Goal: Task Accomplishment & Management: Use online tool/utility

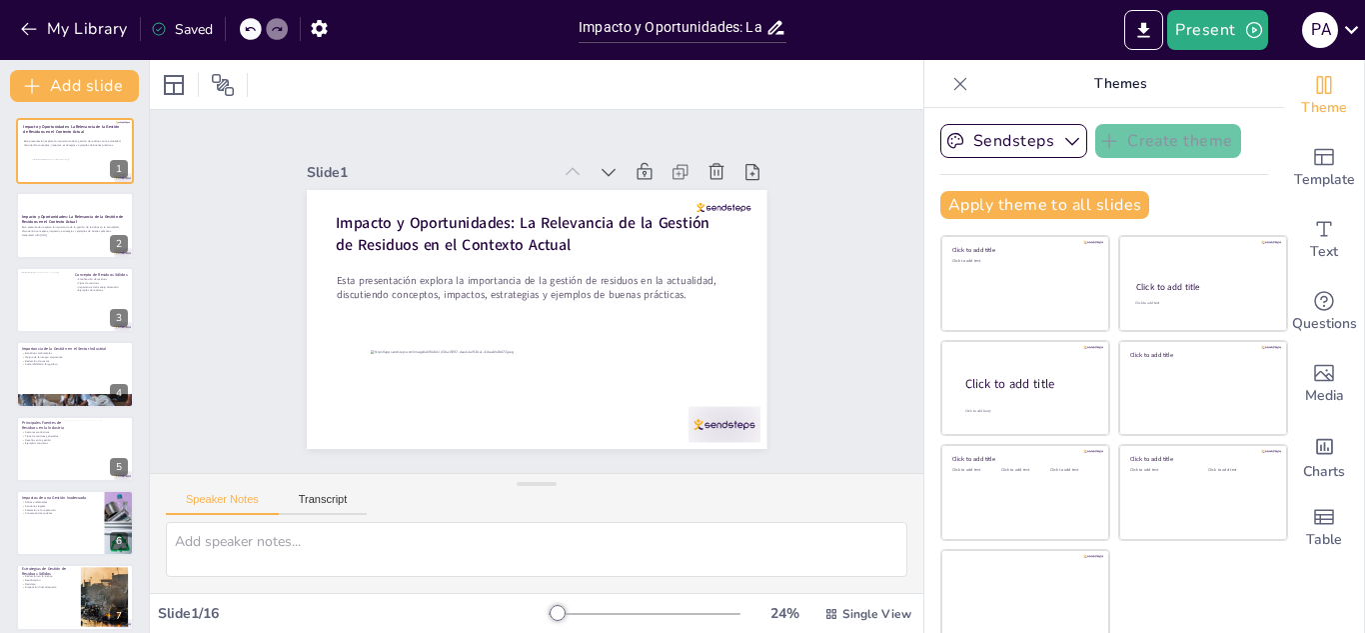
checkbox input "true"
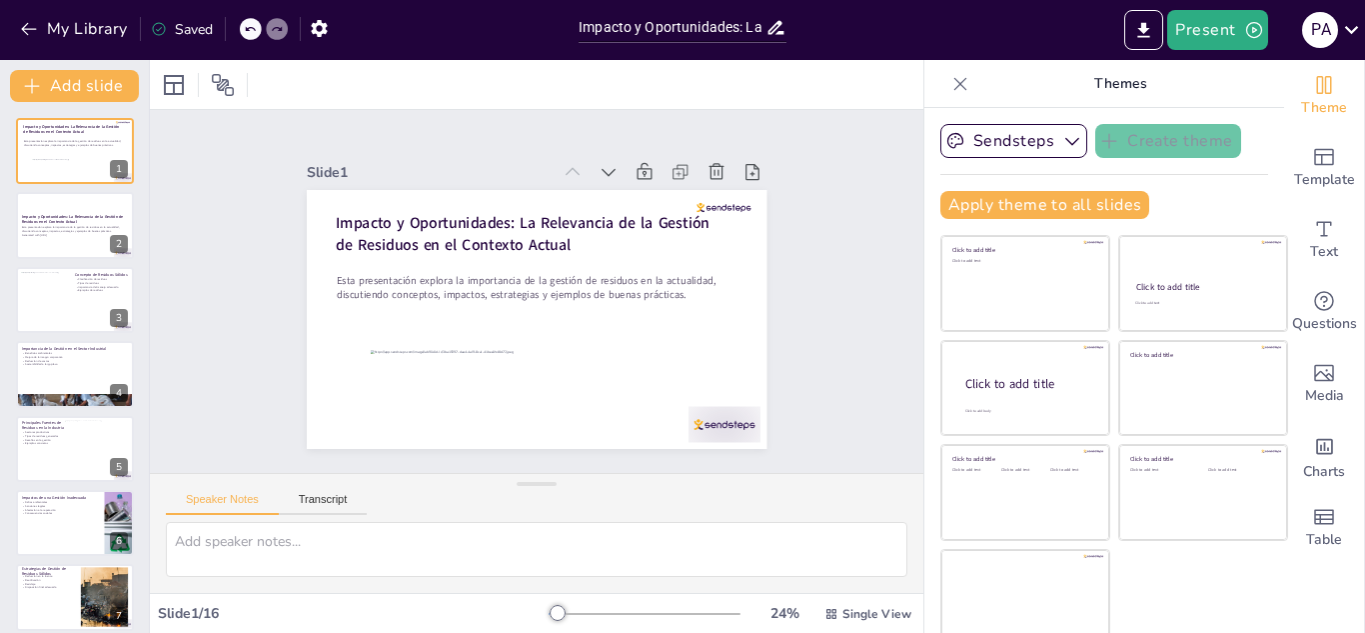
checkbox input "true"
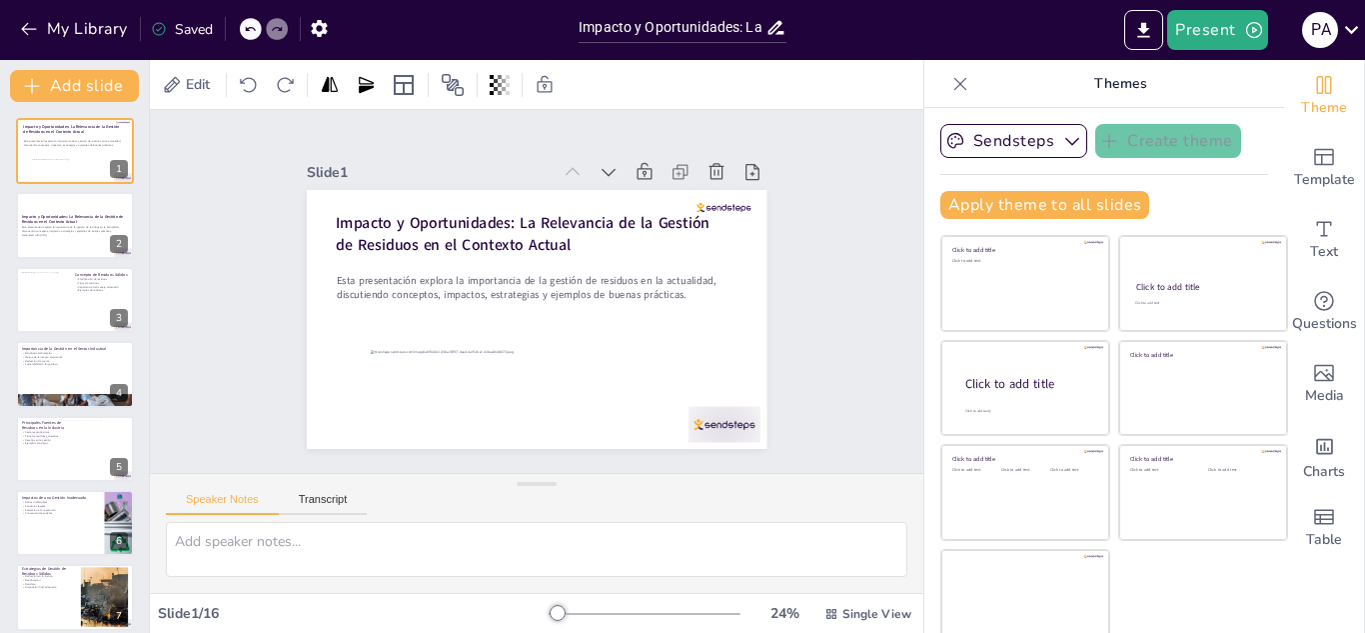
checkbox input "true"
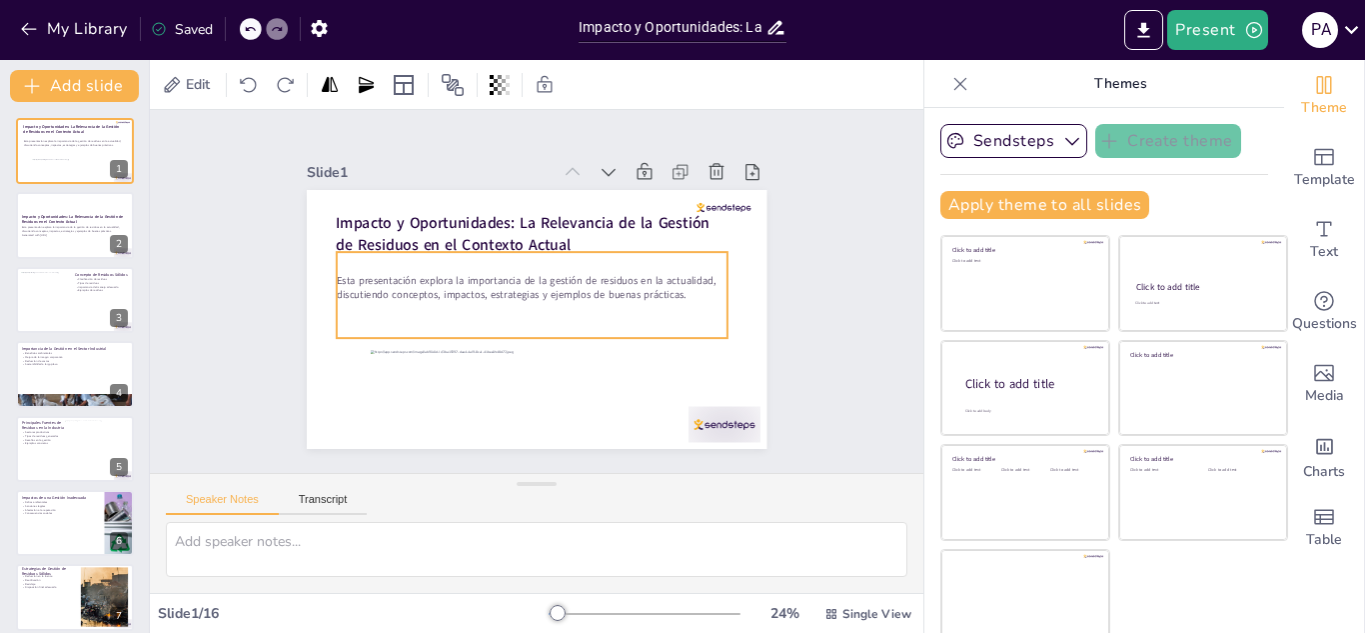
checkbox input "true"
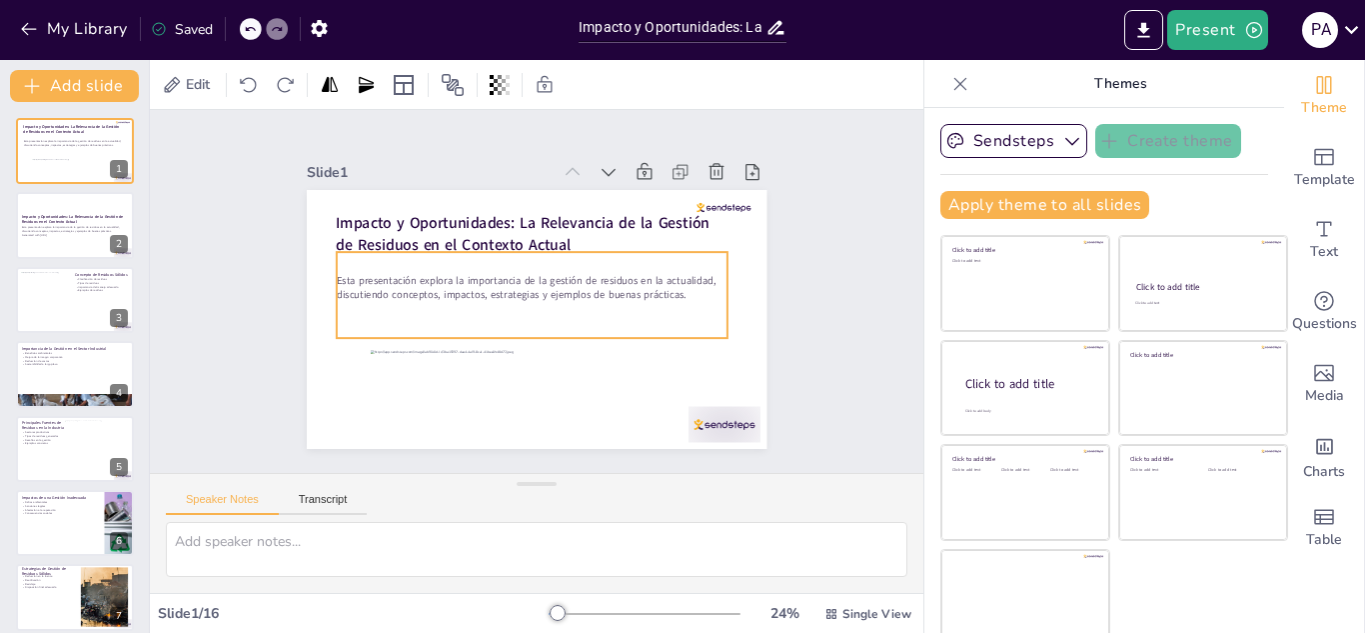
checkbox input "true"
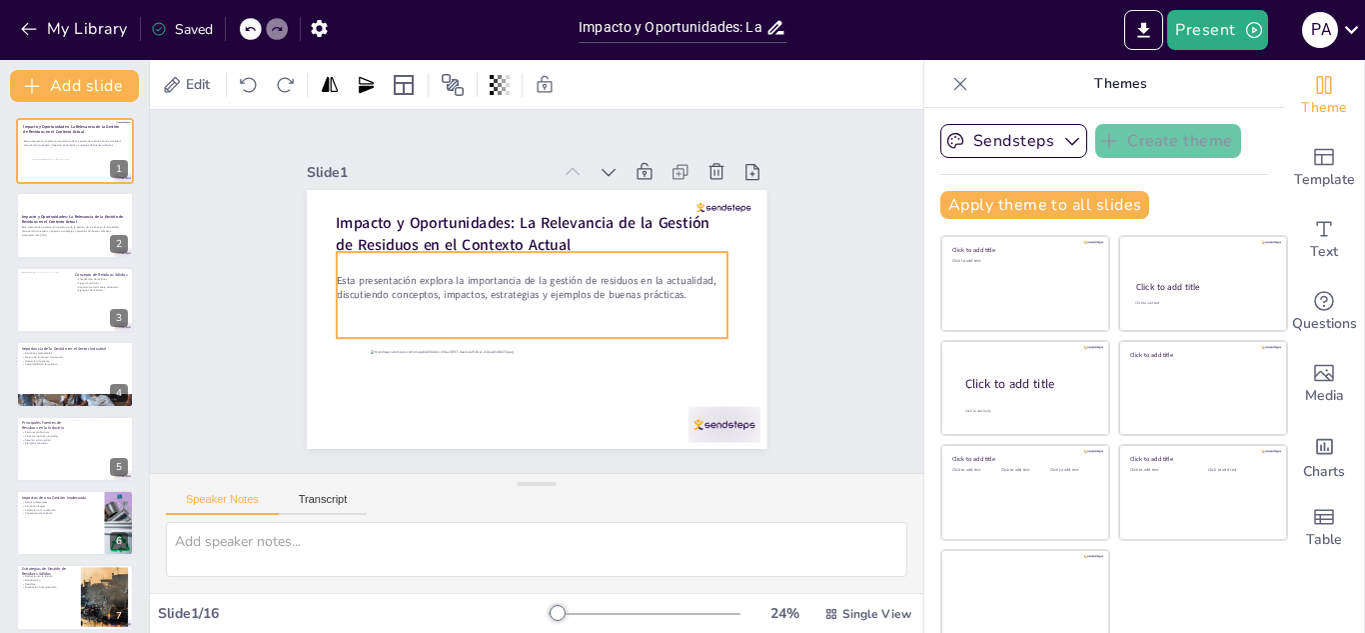
checkbox input "true"
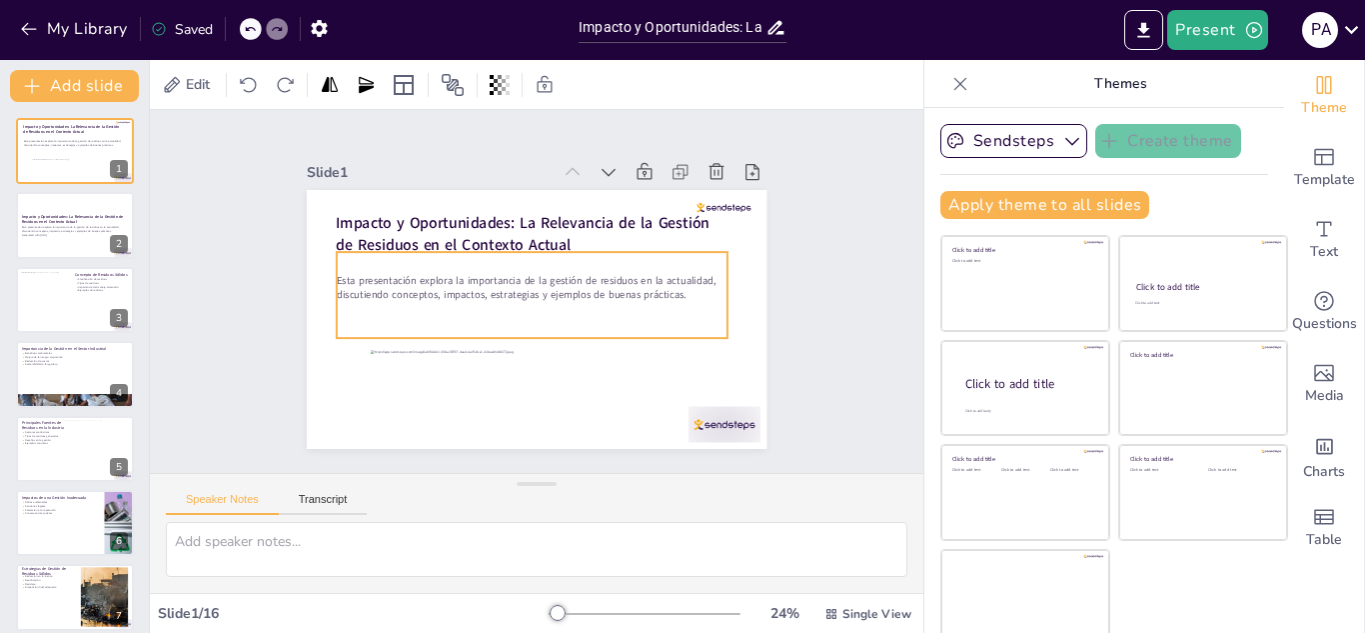
checkbox input "true"
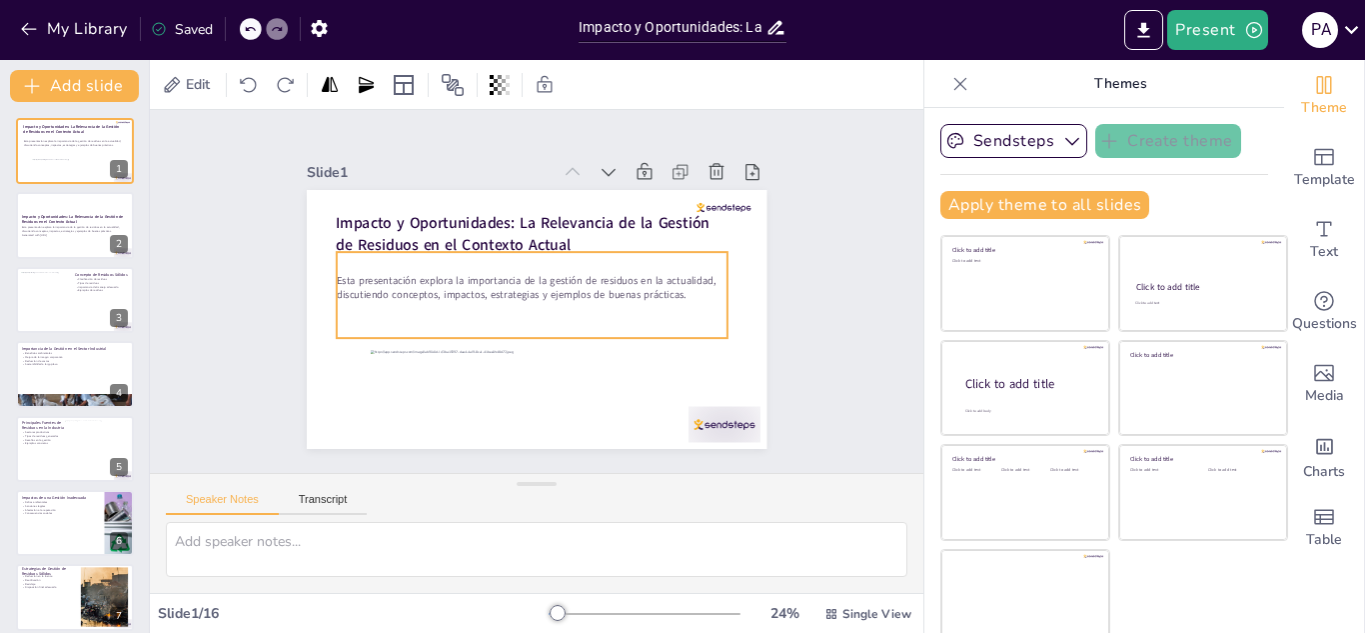
checkbox input "true"
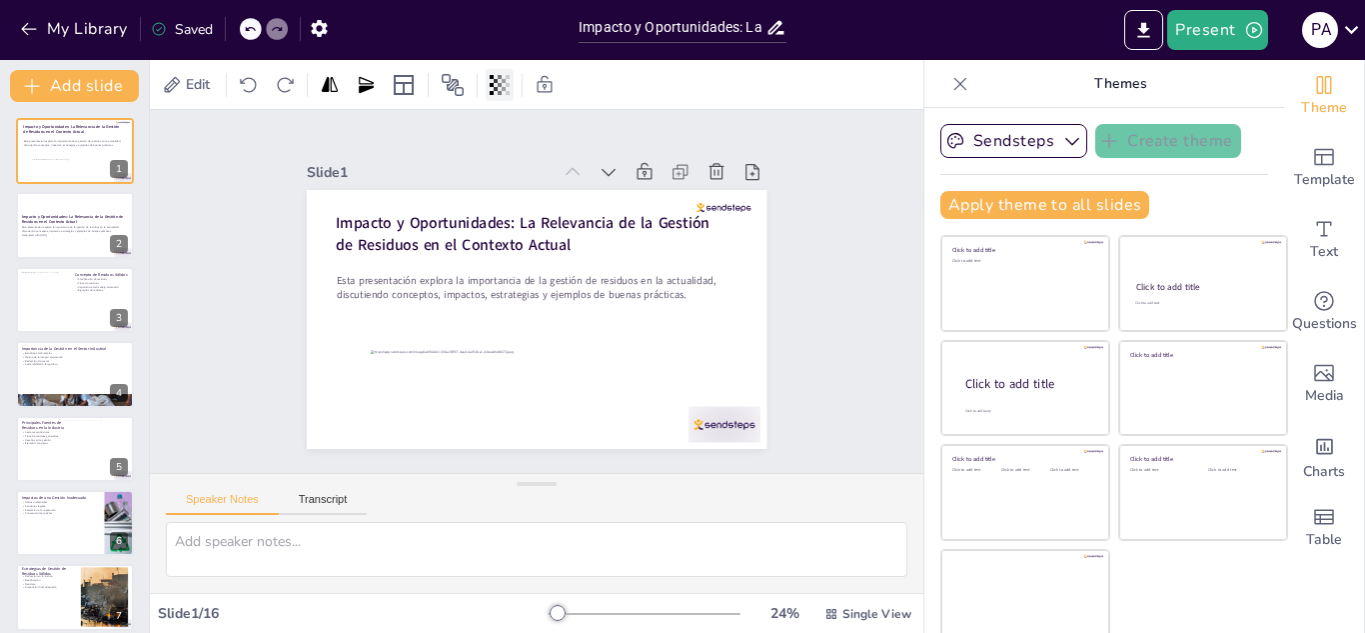
click at [502, 79] on icon at bounding box center [500, 85] width 20 height 20
click at [452, 81] on icon at bounding box center [453, 85] width 24 height 24
checkbox input "true"
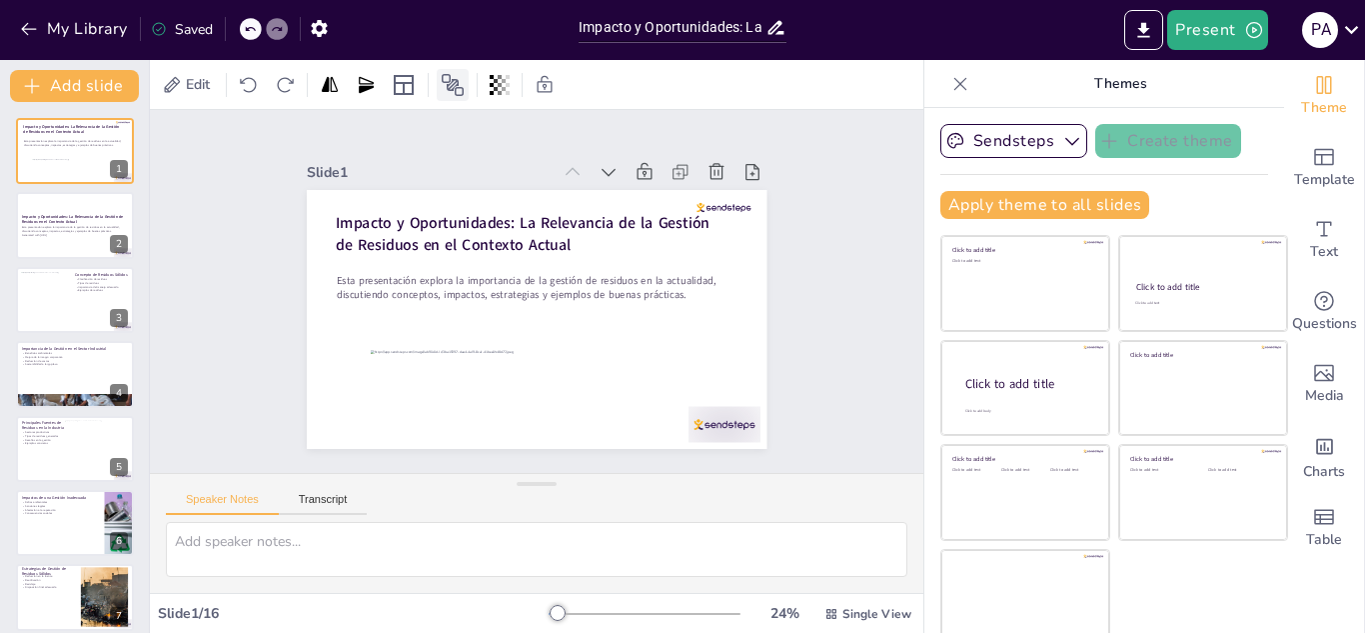
checkbox input "true"
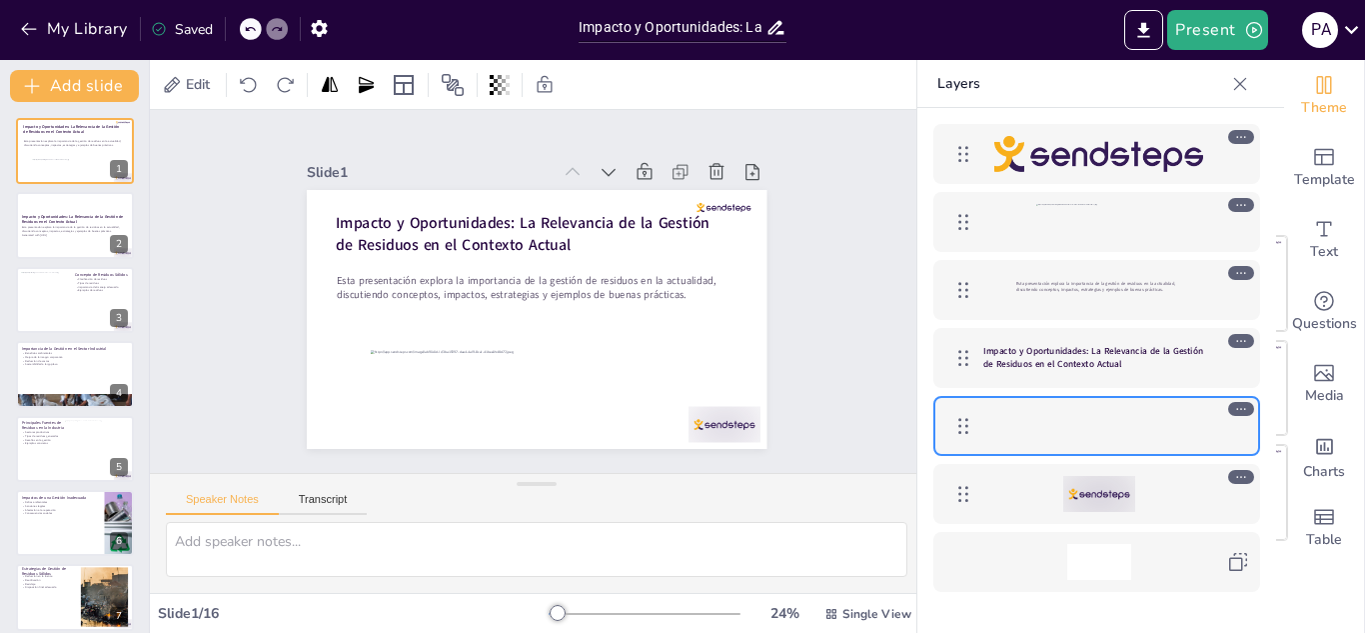
checkbox input "true"
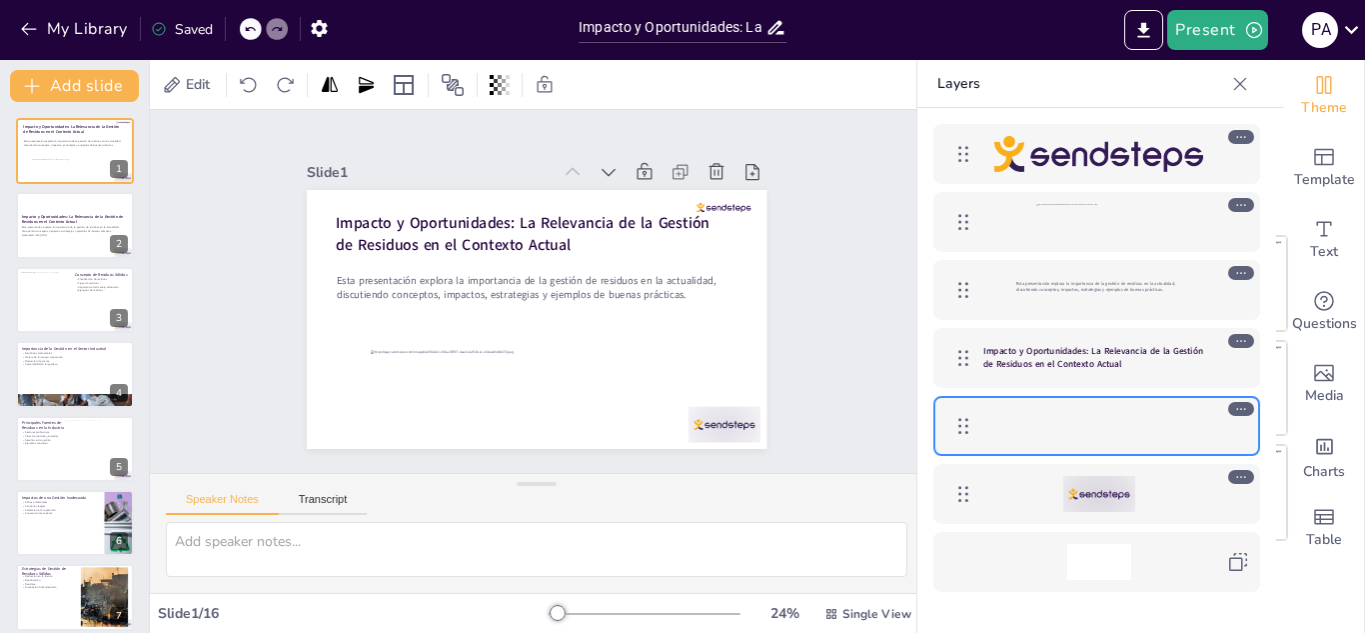
checkbox input "true"
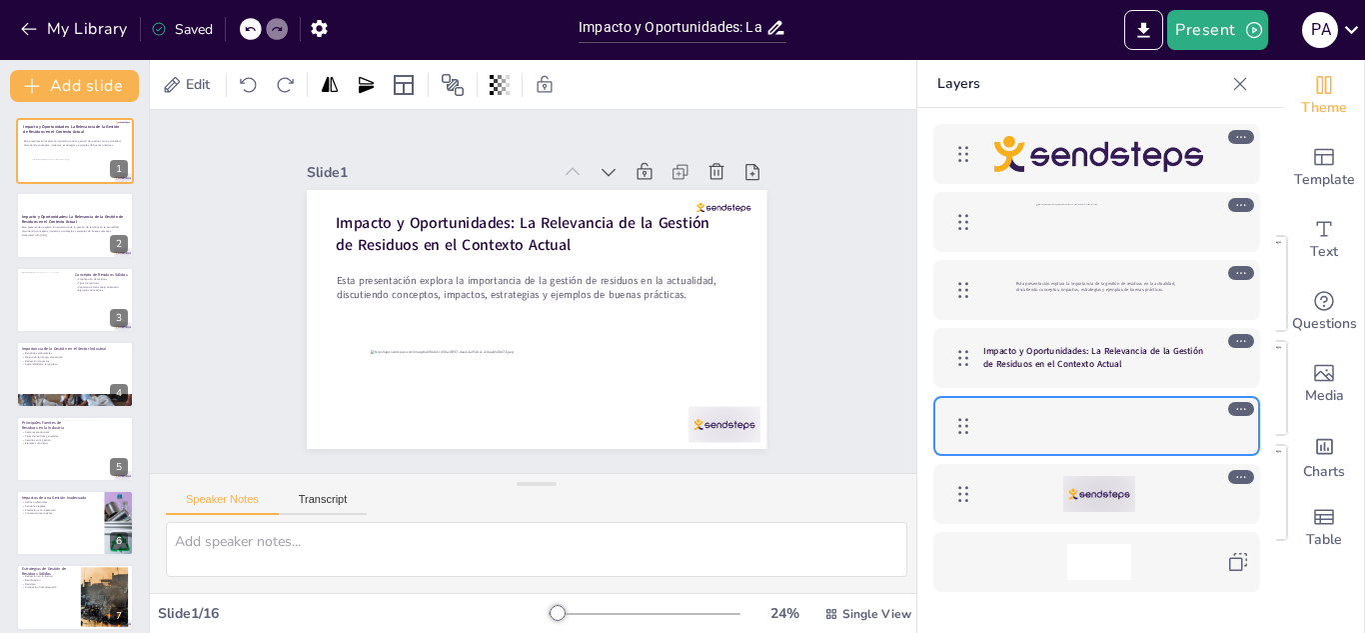
checkbox input "true"
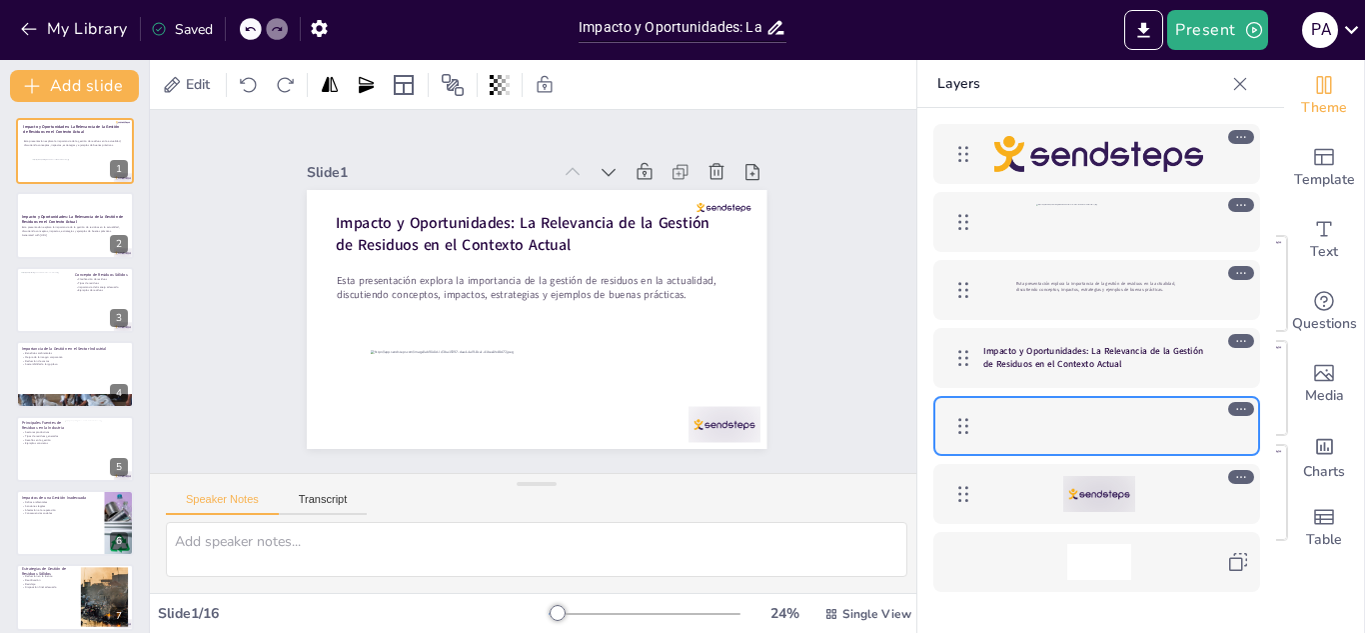
checkbox input "true"
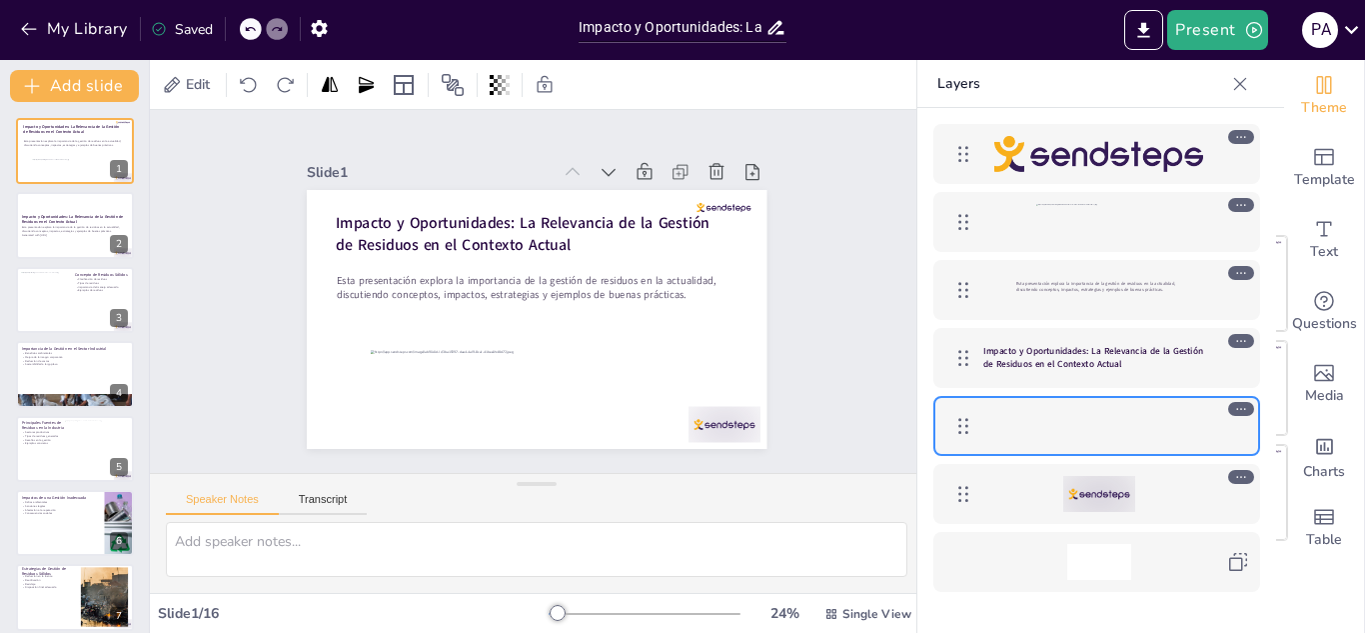
checkbox input "true"
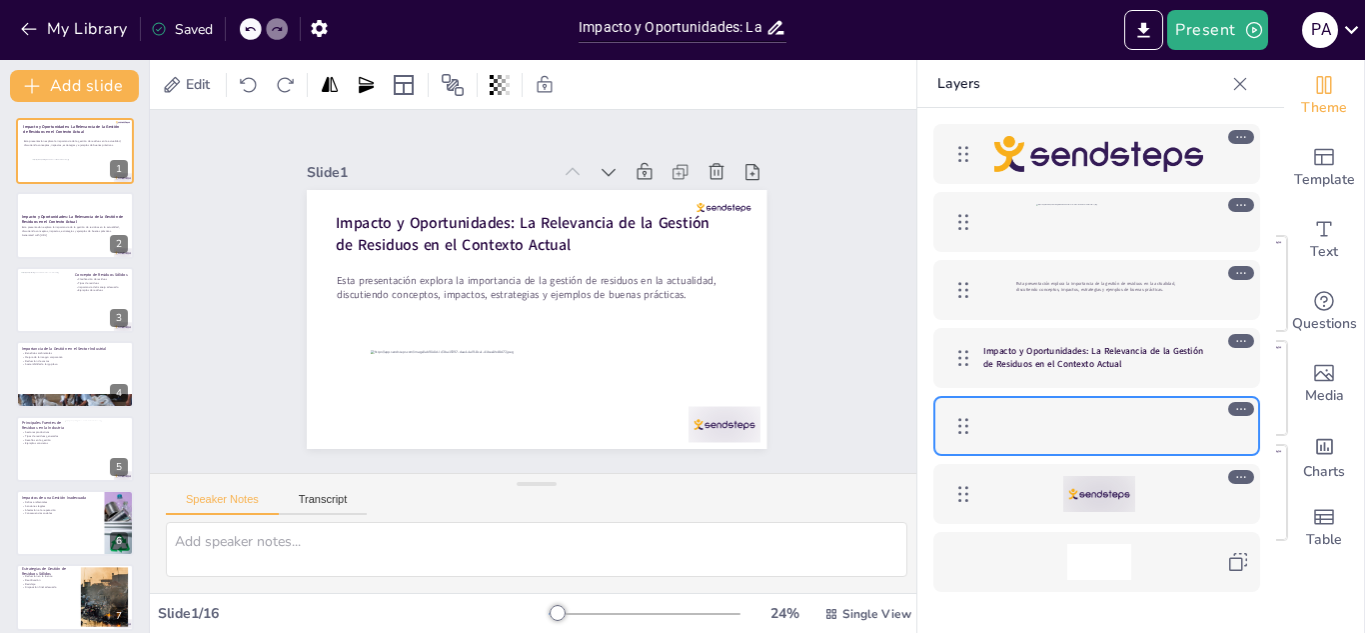
checkbox input "true"
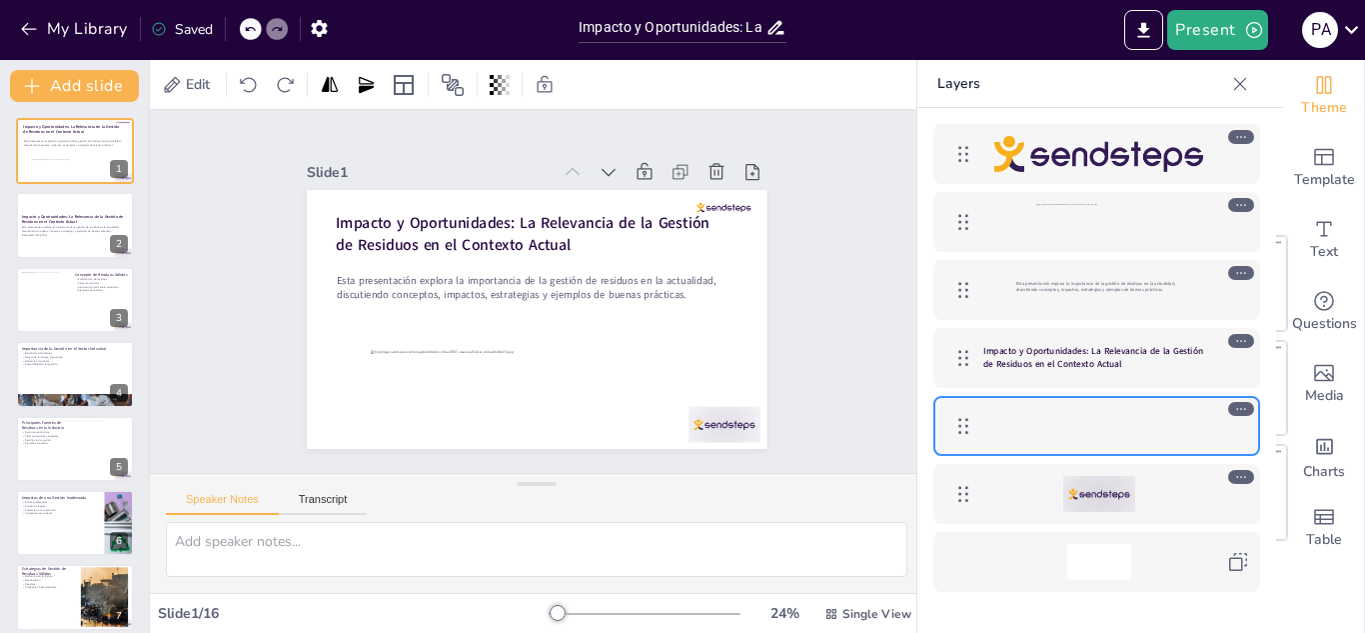
checkbox input "true"
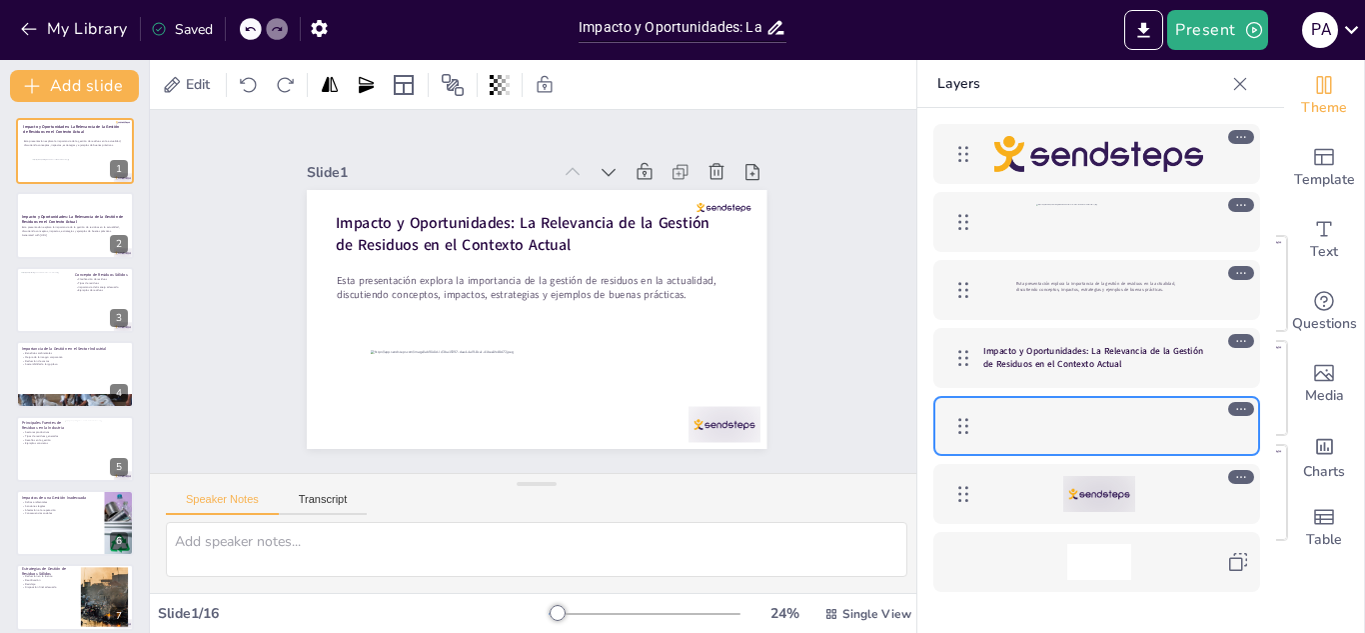
checkbox input "true"
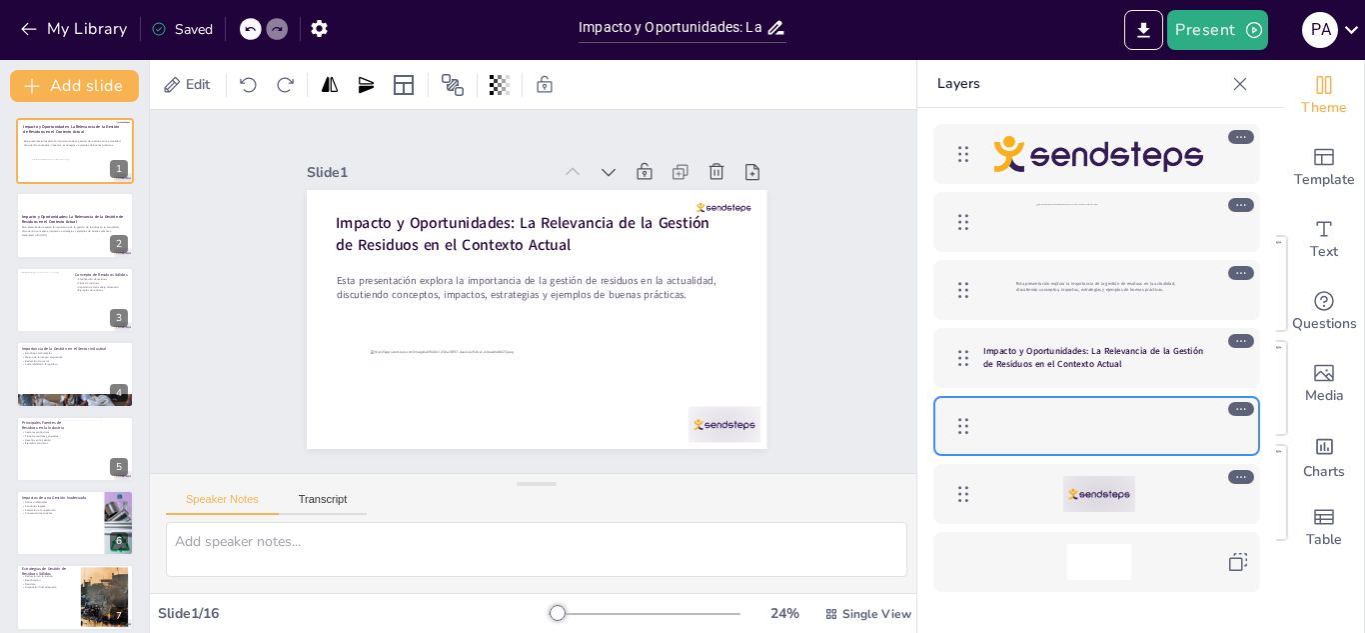
checkbox input "true"
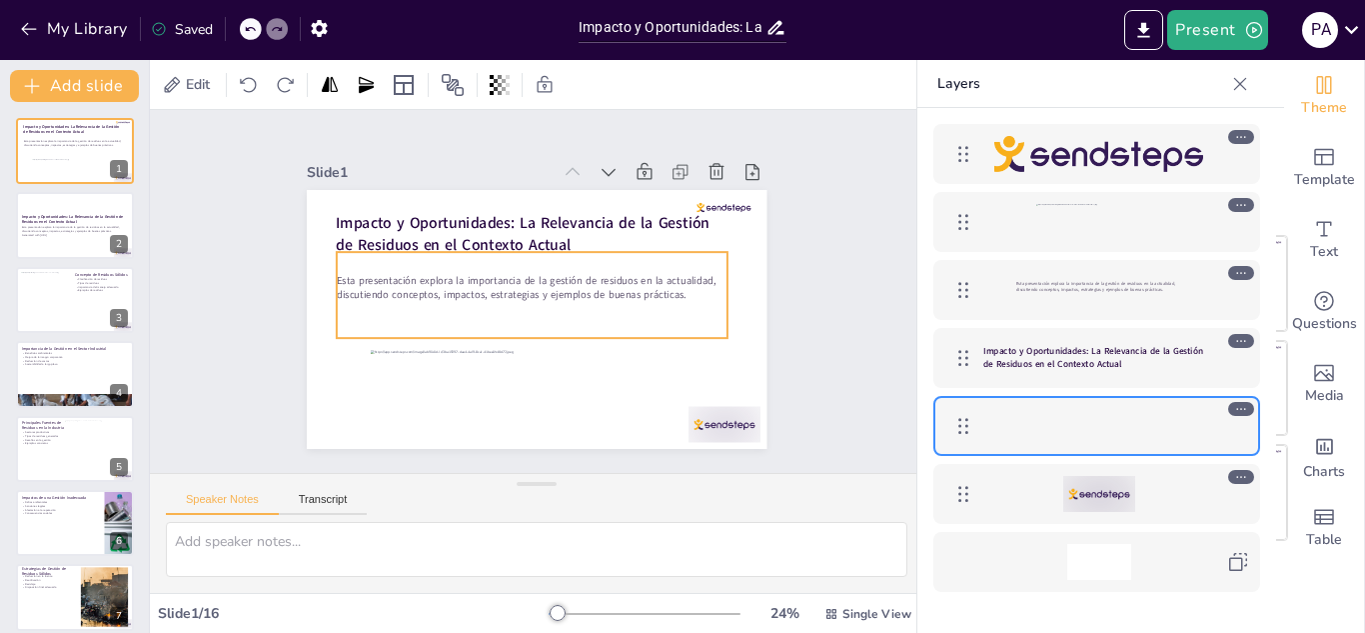
checkbox input "true"
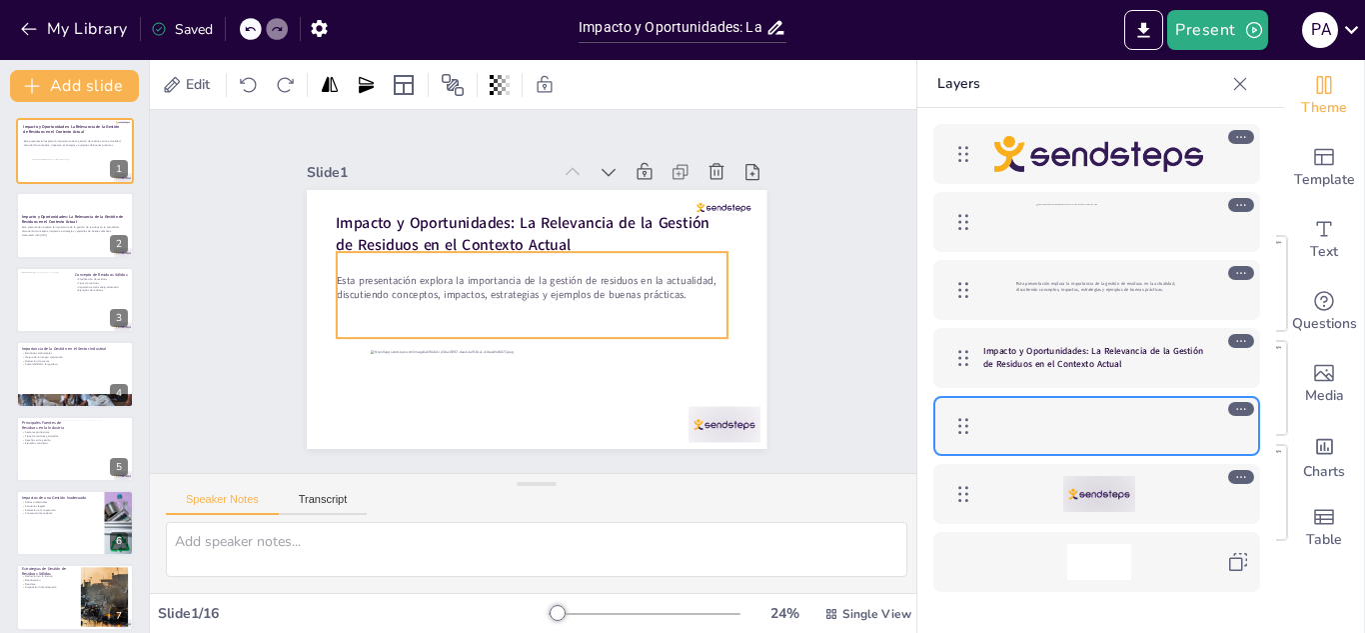
checkbox input "true"
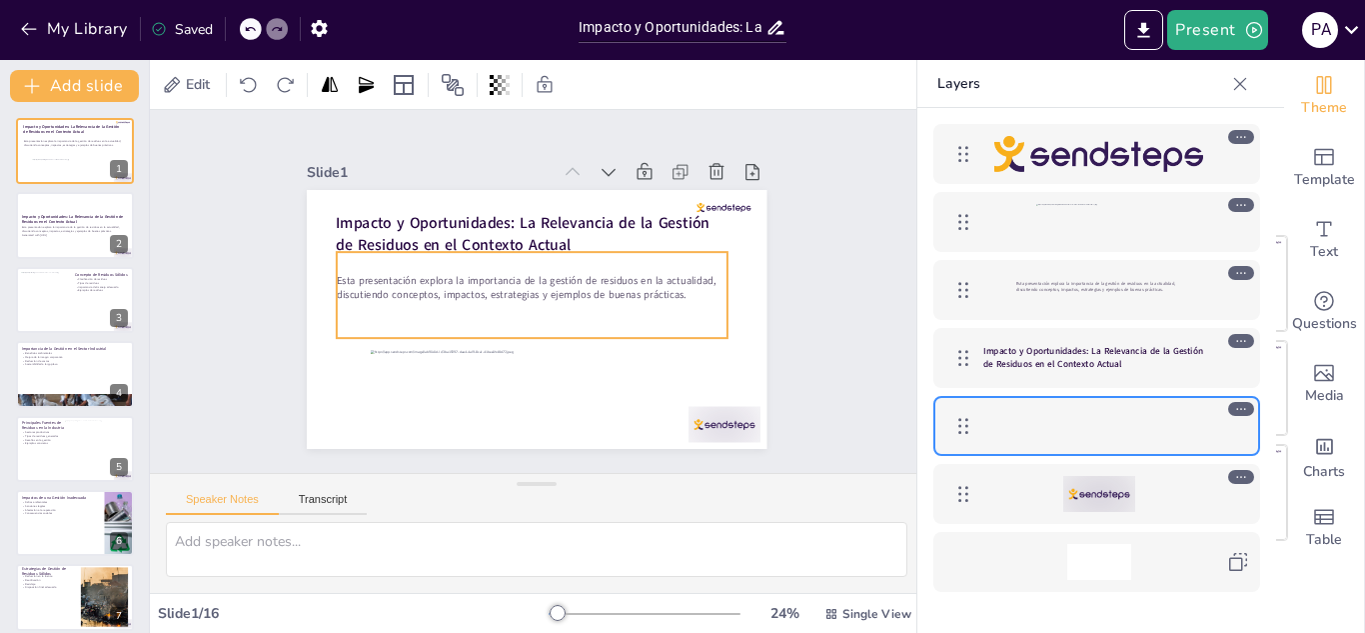
checkbox input "true"
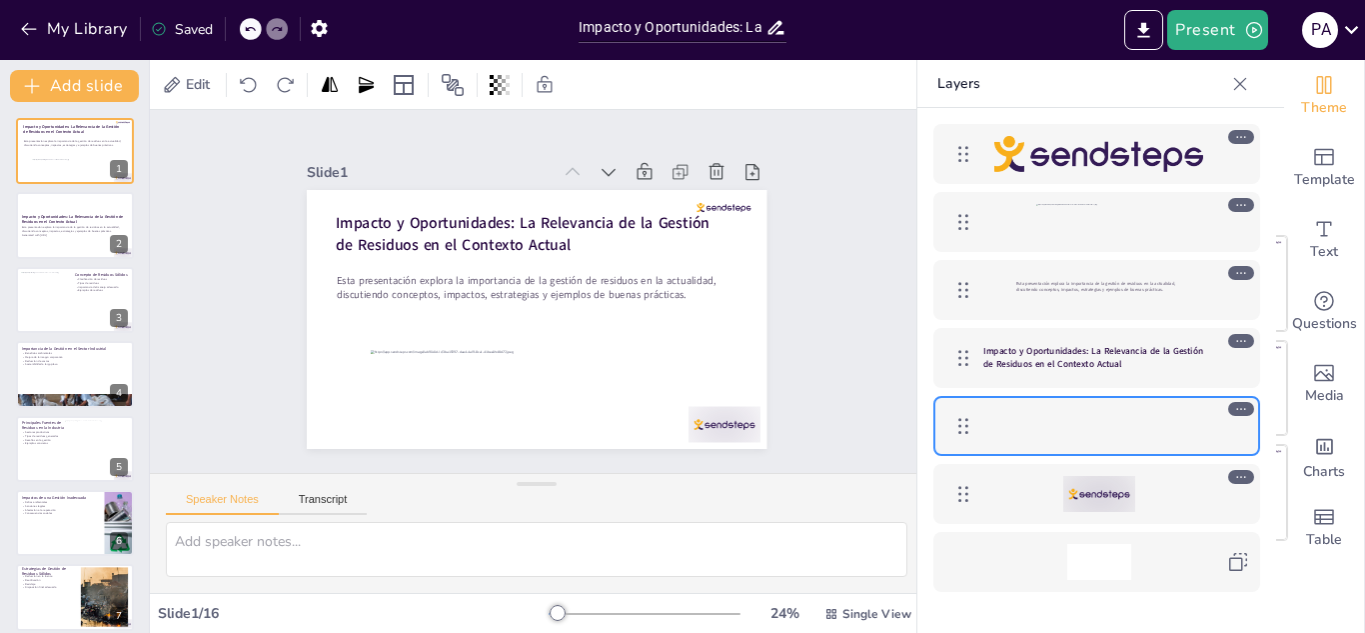
click at [1243, 90] on icon at bounding box center [1240, 84] width 20 height 20
checkbox input "true"
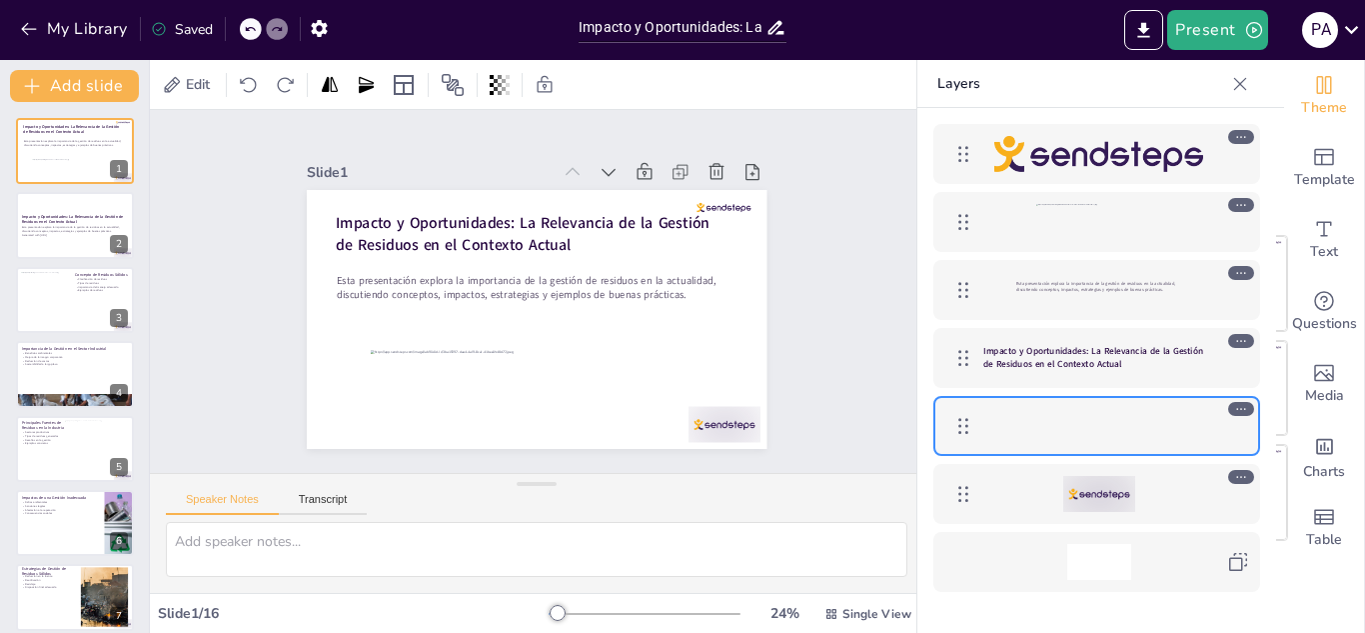
checkbox input "true"
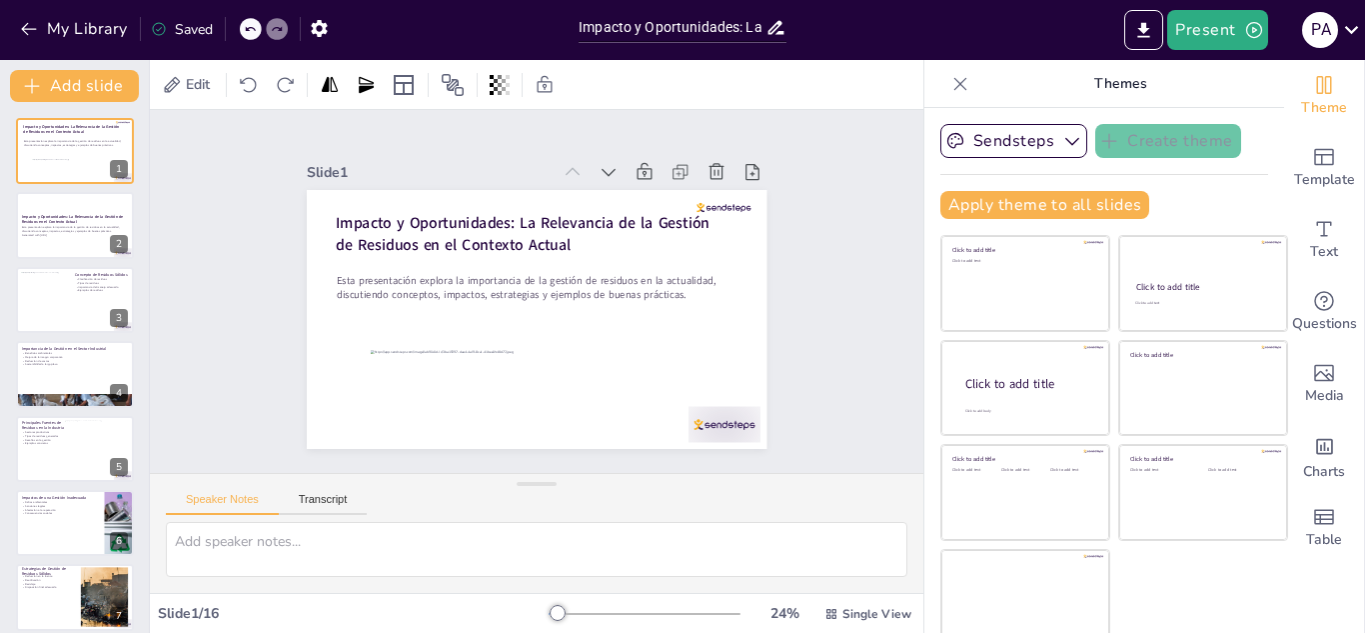
click at [954, 89] on icon at bounding box center [960, 83] width 13 height 13
checkbox input "true"
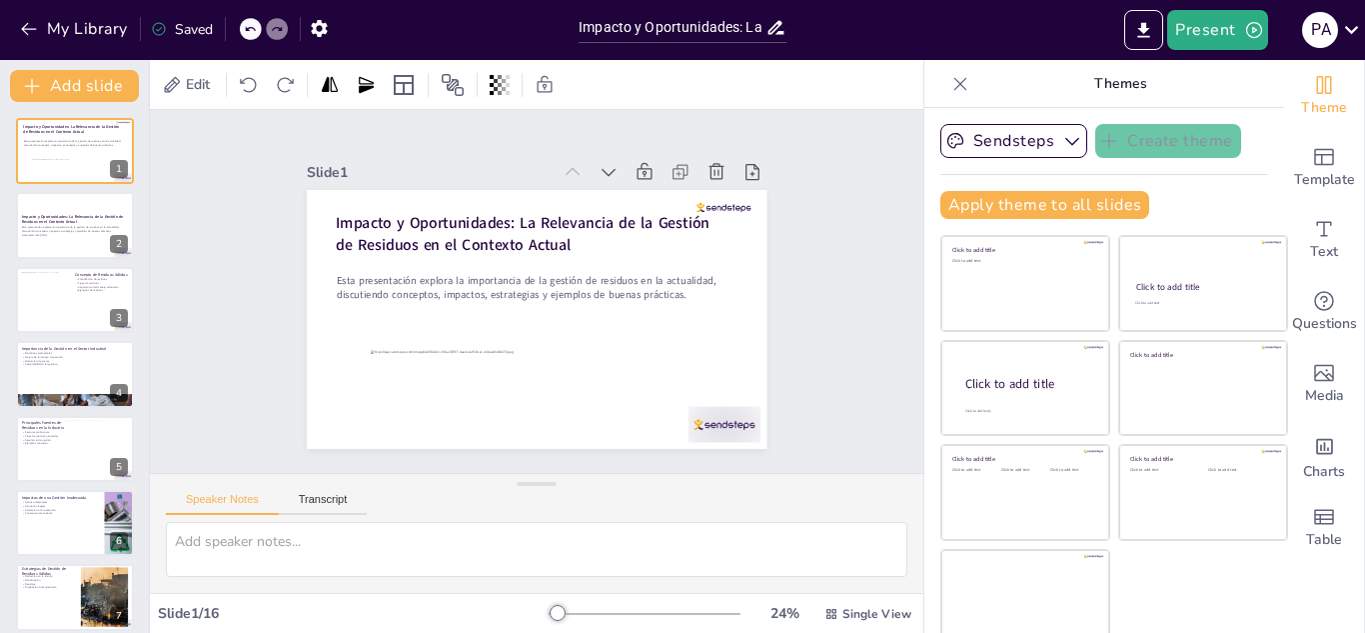
checkbox input "true"
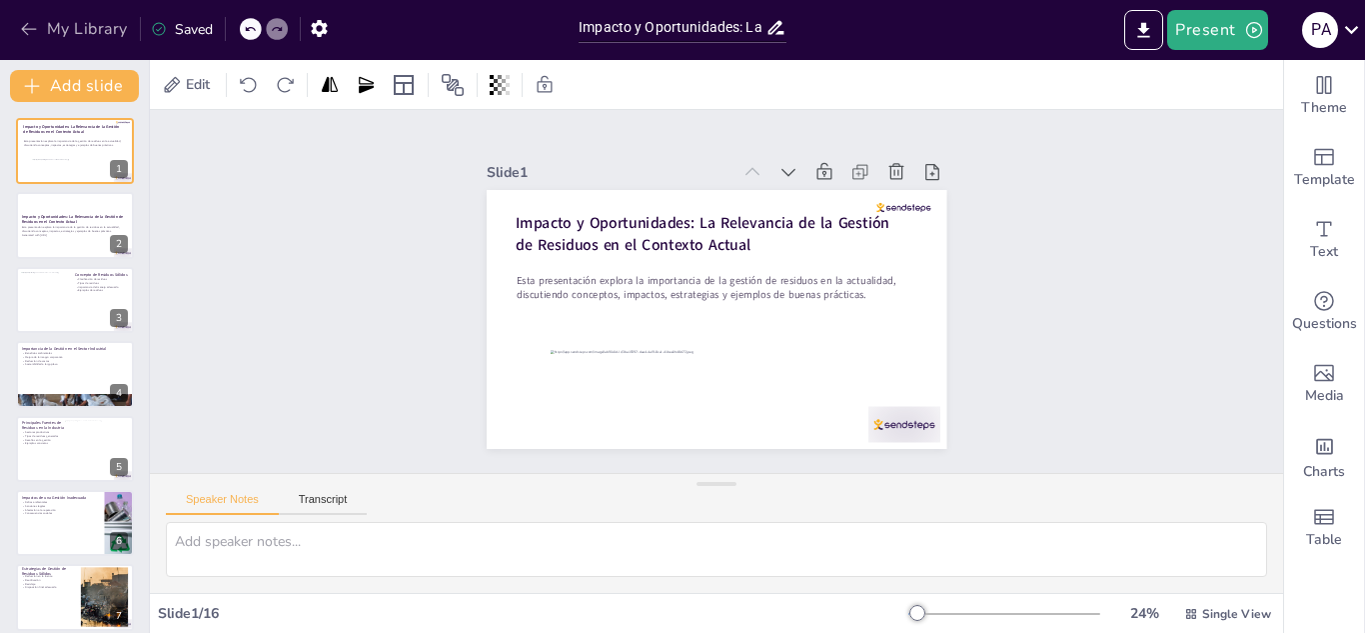
click at [61, 32] on button "My Library" at bounding box center [75, 29] width 121 height 32
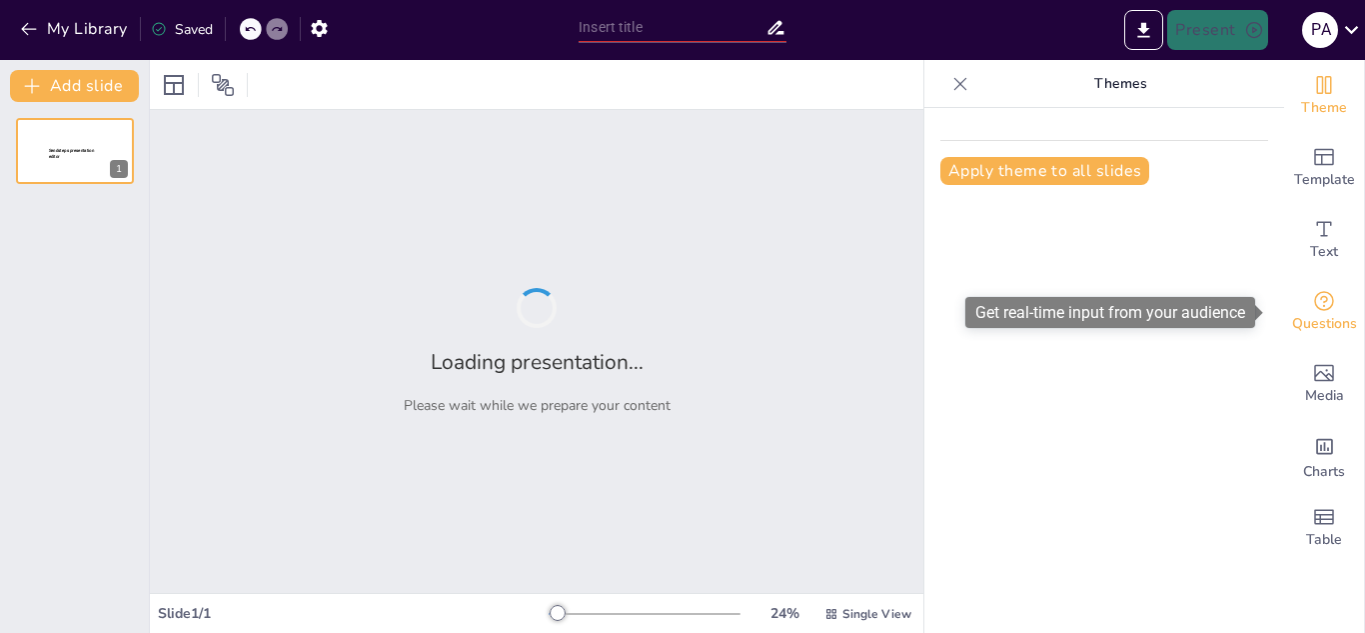
type input "Impacto y Oportunidades: La Relevancia de la Gestión de Residuos en el Contexto…"
